Goal: Navigation & Orientation: Find specific page/section

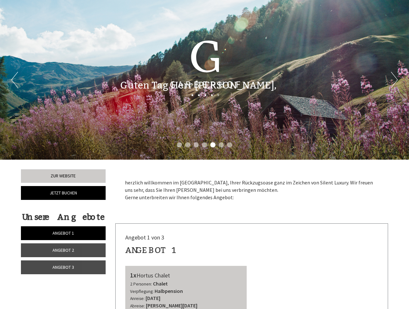
click at [204, 154] on div "Previous Next 1 2 3 4 5 6 7" at bounding box center [204, 80] width 409 height 160
click at [179, 145] on li "1" at bounding box center [179, 144] width 5 height 5
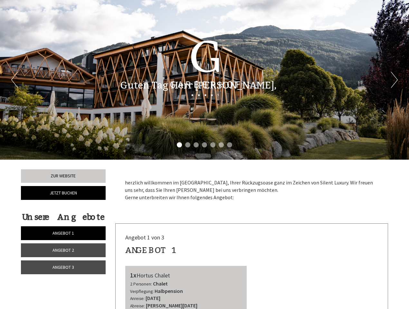
click at [188, 145] on li "2" at bounding box center [187, 144] width 5 height 5
click at [196, 145] on li "3" at bounding box center [195, 144] width 5 height 5
click at [204, 145] on li "4" at bounding box center [204, 144] width 5 height 5
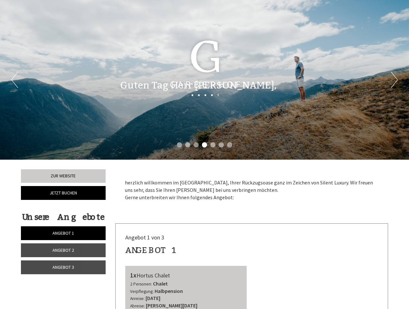
click at [213, 145] on li "5" at bounding box center [212, 144] width 5 height 5
click at [221, 145] on li "6" at bounding box center [220, 144] width 5 height 5
click at [229, 145] on li "7" at bounding box center [229, 144] width 5 height 5
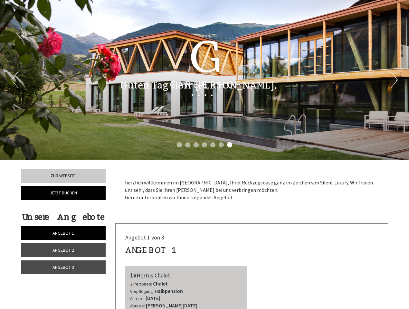
click at [63, 233] on span "Angebot 1" at bounding box center [63, 233] width 22 height 6
